Goal: Task Accomplishment & Management: Use online tool/utility

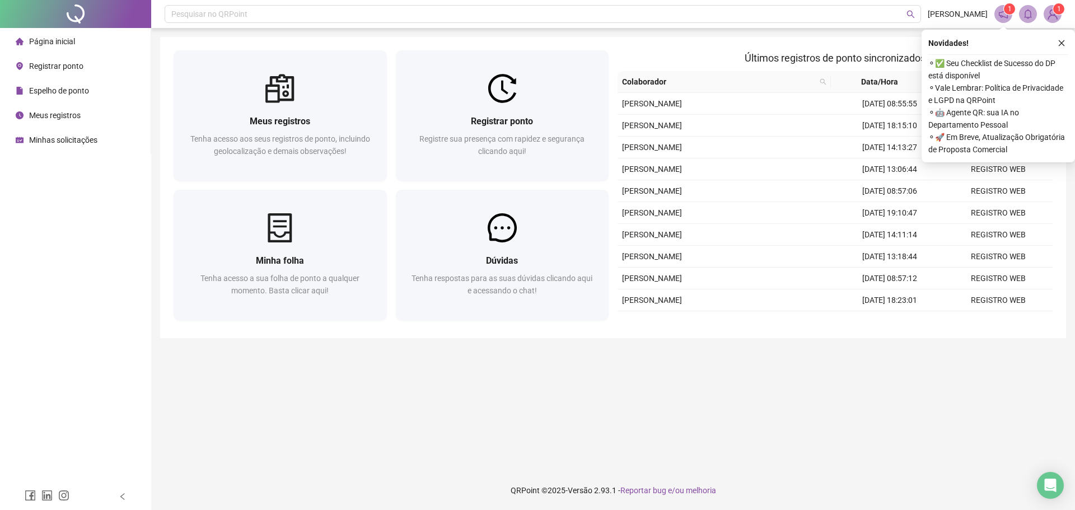
click at [491, 111] on div "Registrar ponto Registre sua presença com rapidez e segurança clicando aqui!" at bounding box center [502, 142] width 213 height 78
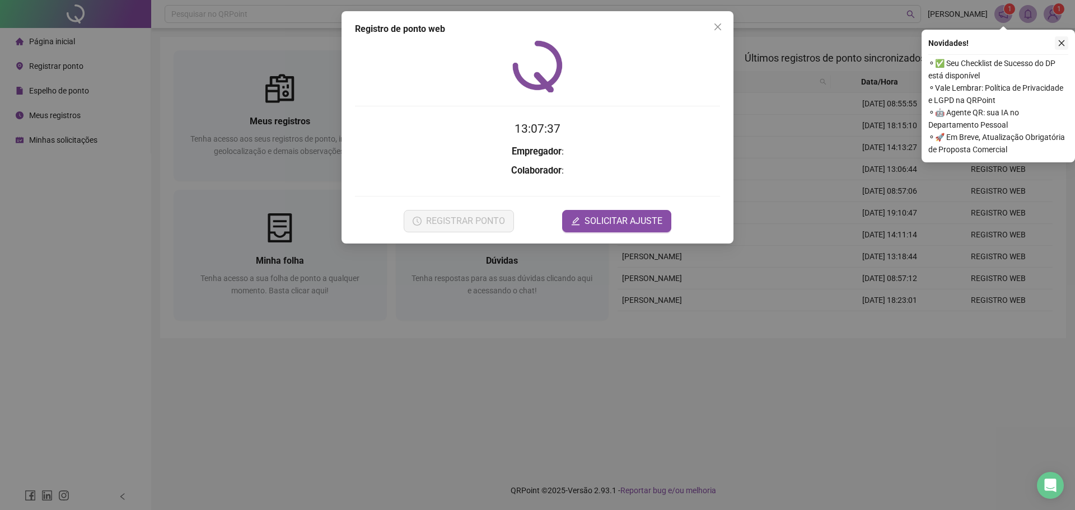
click at [1061, 44] on icon "close" at bounding box center [1062, 43] width 6 height 6
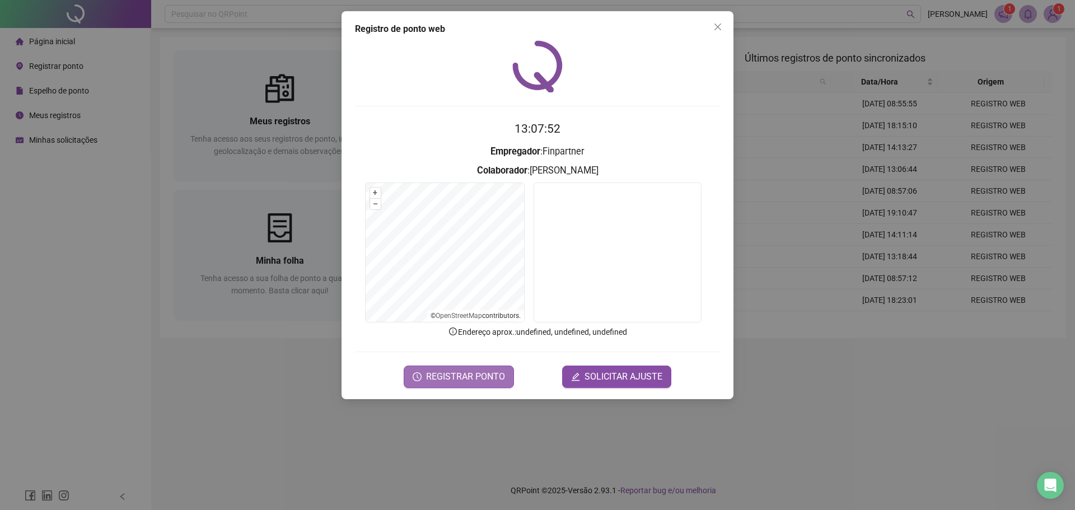
click at [459, 379] on span "REGISTRAR PONTO" at bounding box center [465, 376] width 79 height 13
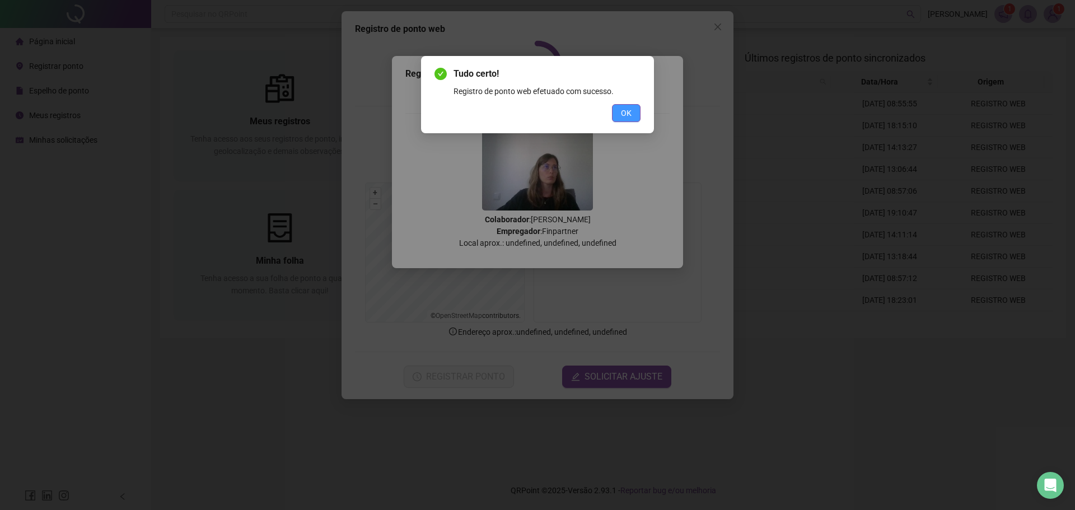
click at [622, 118] on span "OK" at bounding box center [626, 113] width 11 height 12
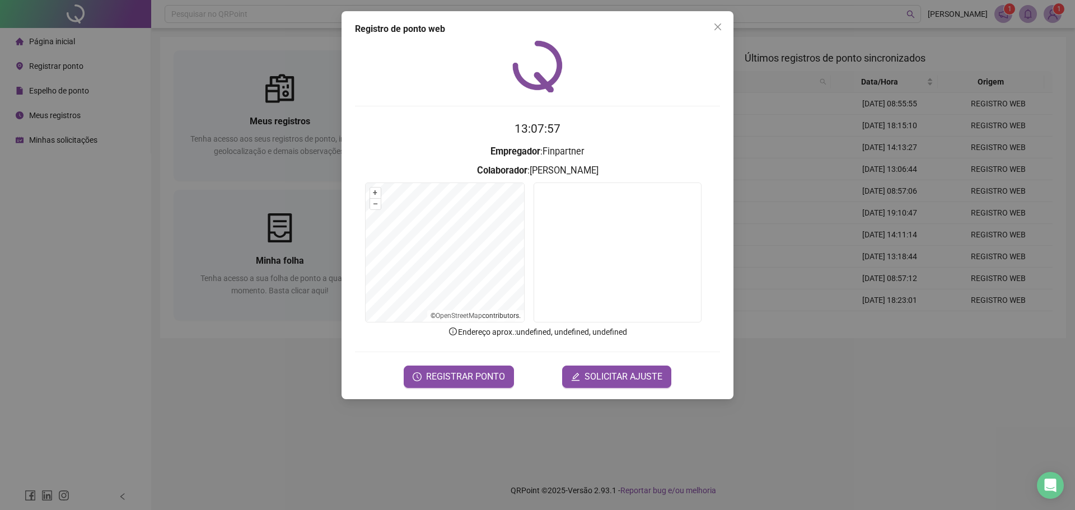
click at [718, 26] on icon "close" at bounding box center [718, 27] width 7 height 7
